Goal: Navigation & Orientation: Understand site structure

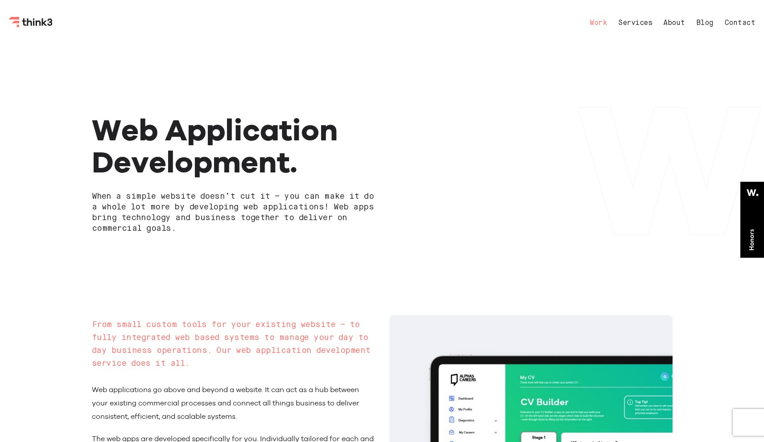
click at [594, 23] on link "Work" at bounding box center [598, 23] width 17 height 7
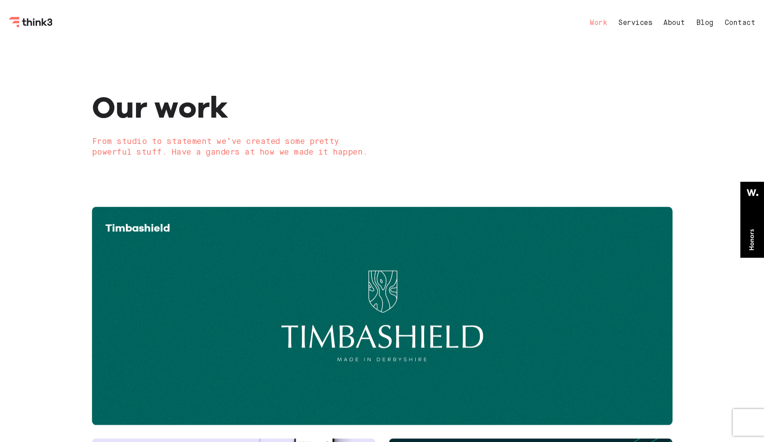
click at [34, 19] on icon "Think3 Logo" at bounding box center [34, 22] width 2 height 8
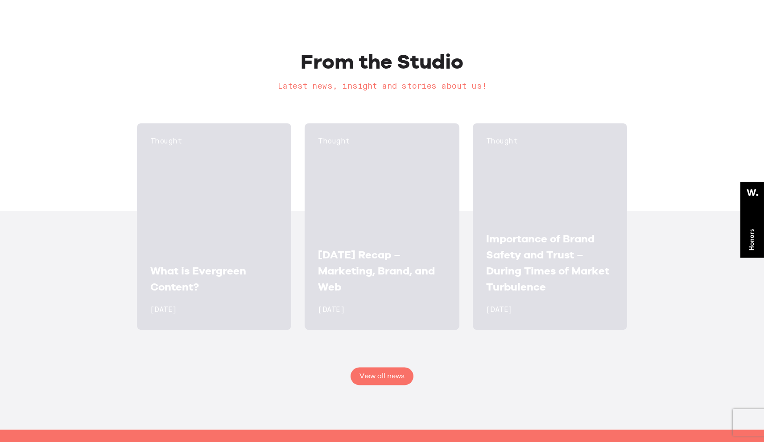
scroll to position [1229, 0]
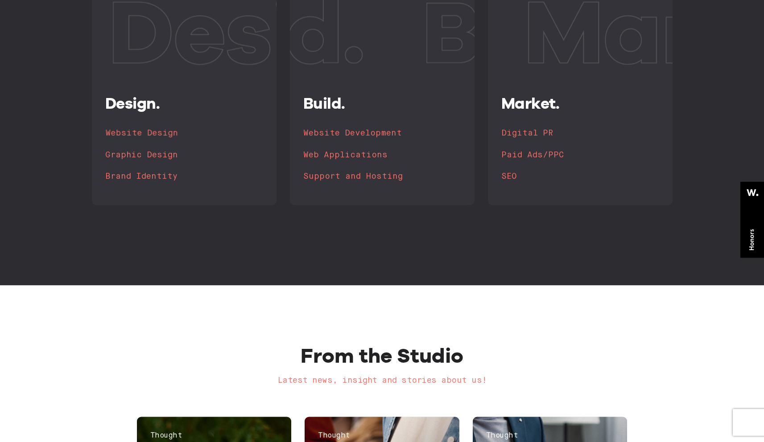
click at [175, 83] on img at bounding box center [230, 37] width 277 height 108
click at [151, 133] on h4 "Website Design" at bounding box center [144, 133] width 73 height 12
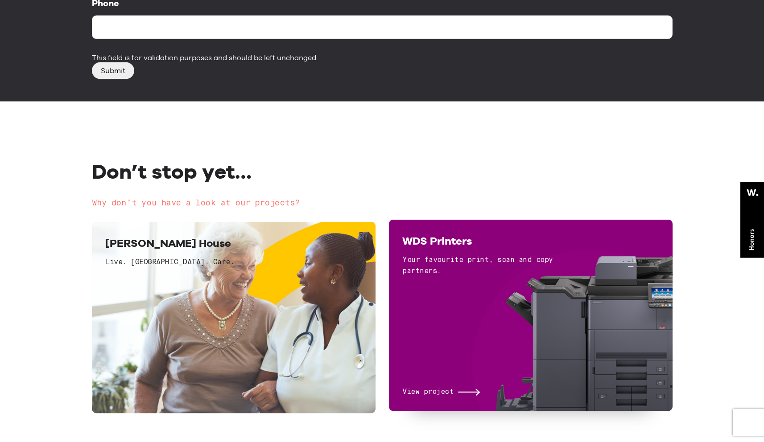
scroll to position [2939, 0]
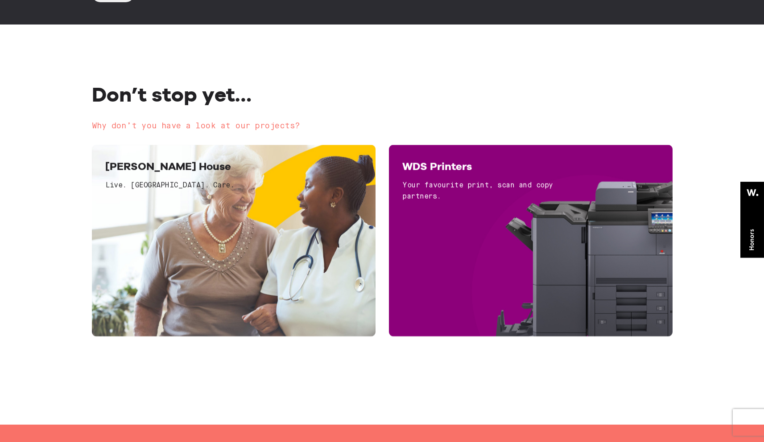
click at [394, 123] on div "Don’t stop yet… Why don’t you have a look at our projects?" at bounding box center [382, 113] width 594 height 63
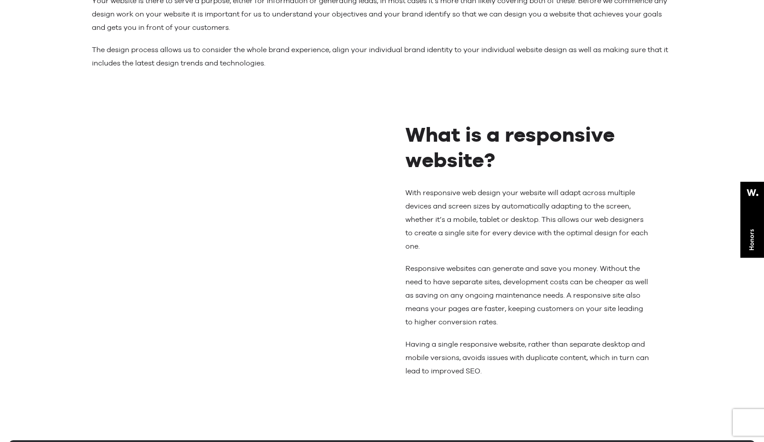
scroll to position [0, 0]
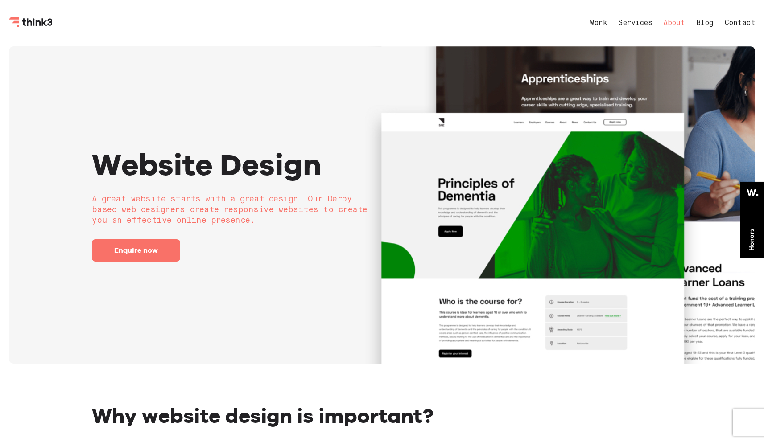
click at [680, 22] on link "About" at bounding box center [674, 23] width 22 height 7
